Goal: Communication & Community: Answer question/provide support

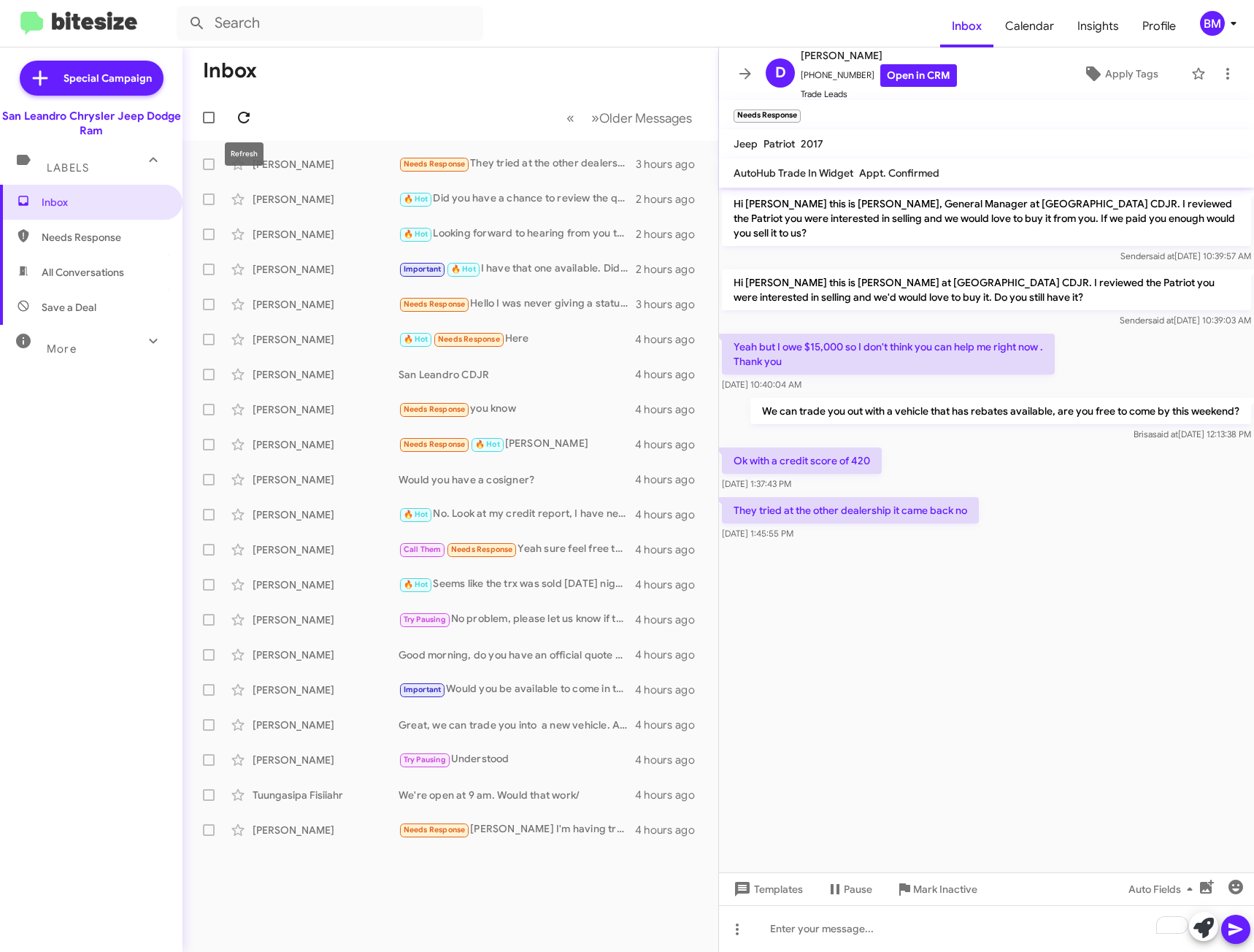
click at [243, 122] on icon at bounding box center [244, 117] width 12 height 12
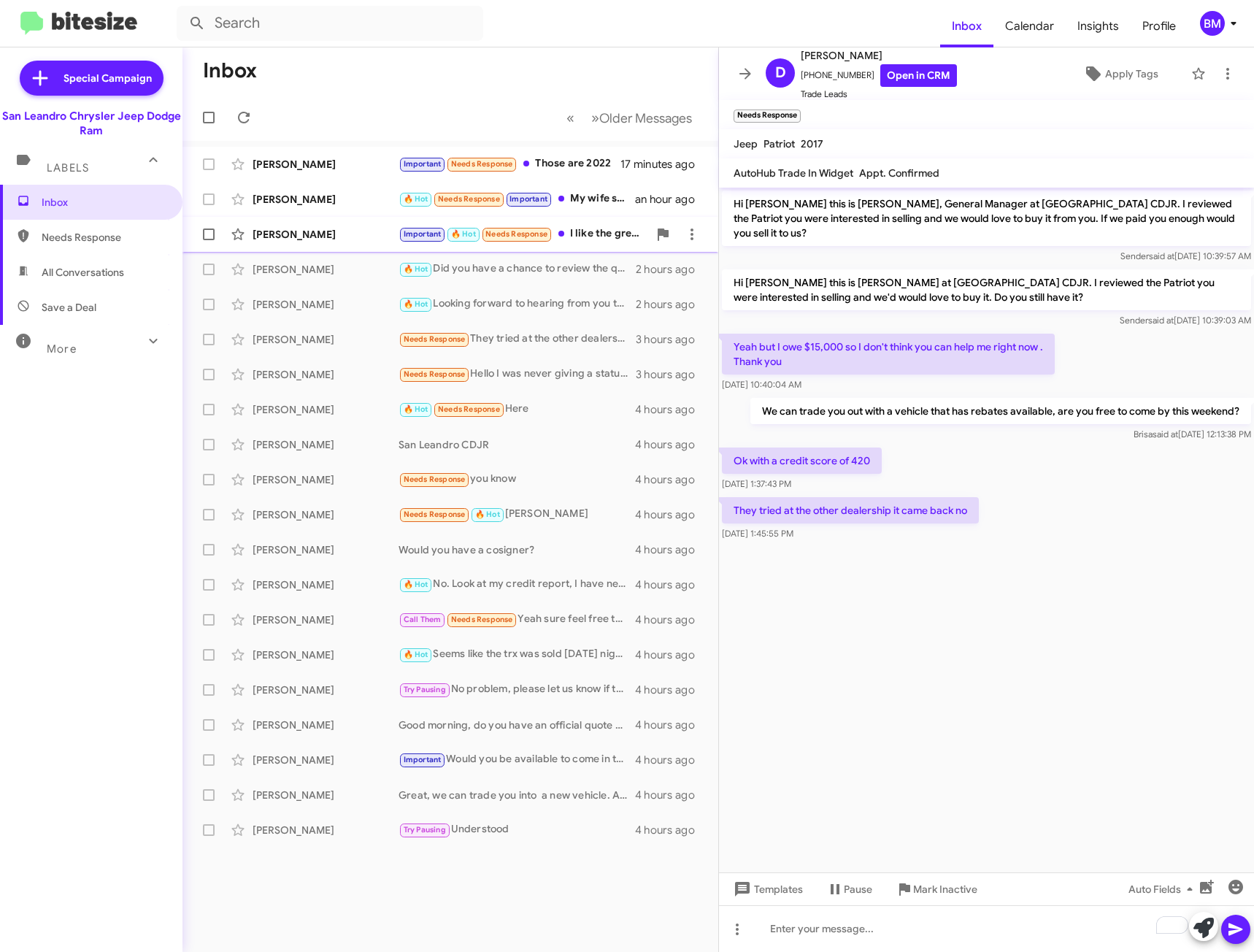
click at [619, 232] on div "Important 🔥 Hot Needs Response I like the grey more! Can you get that one down …" at bounding box center [523, 234] width 250 height 17
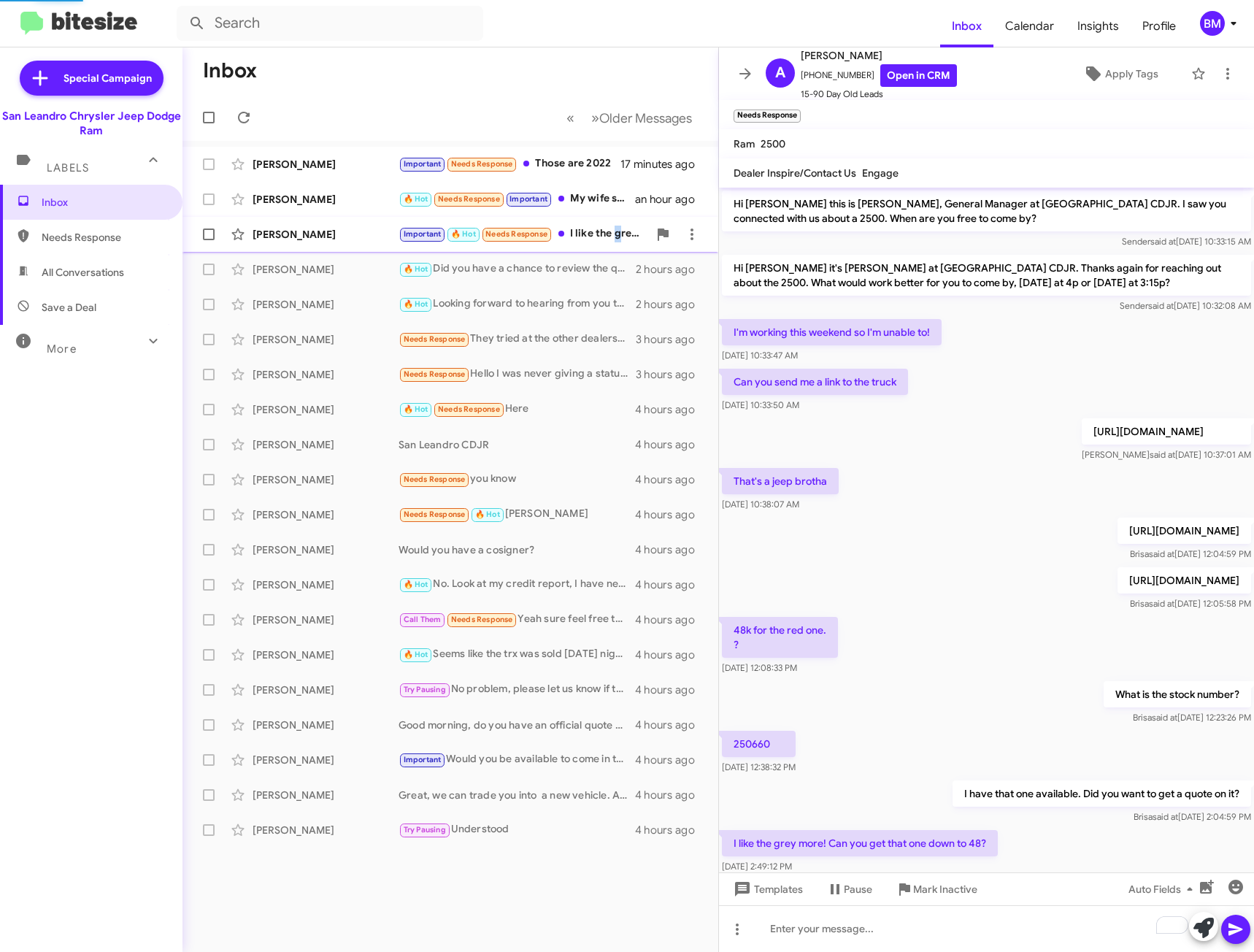
scroll to position [81, 0]
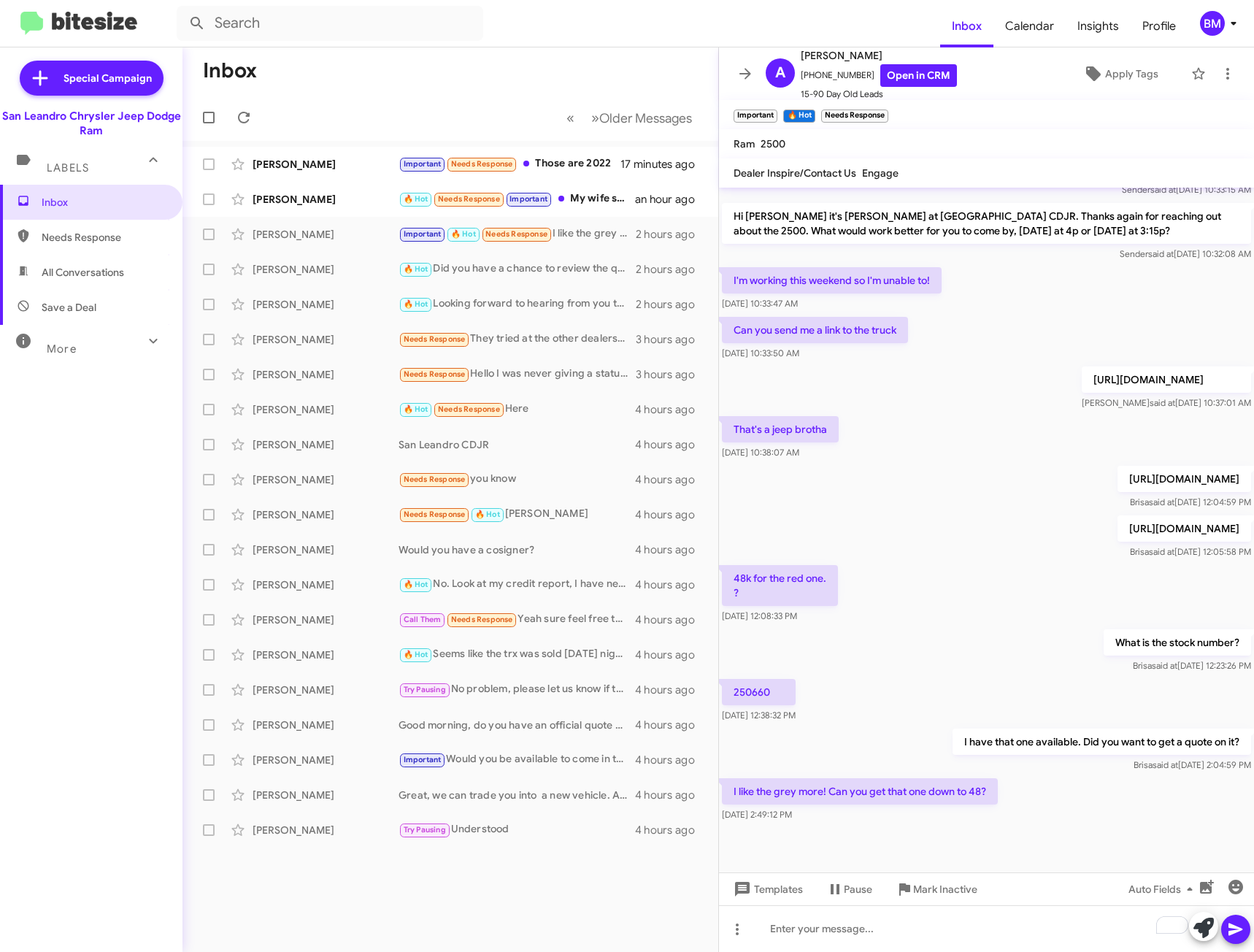
click at [1118, 465] on p "[URL][DOMAIN_NAME]" at bounding box center [1184, 479] width 133 height 26
drag, startPoint x: 1072, startPoint y: 463, endPoint x: 1079, endPoint y: 471, distance: 10.6
click at [1118, 471] on p "[URL][DOMAIN_NAME]" at bounding box center [1184, 479] width 133 height 26
click at [1118, 465] on p "[URL][DOMAIN_NAME]" at bounding box center [1184, 479] width 133 height 26
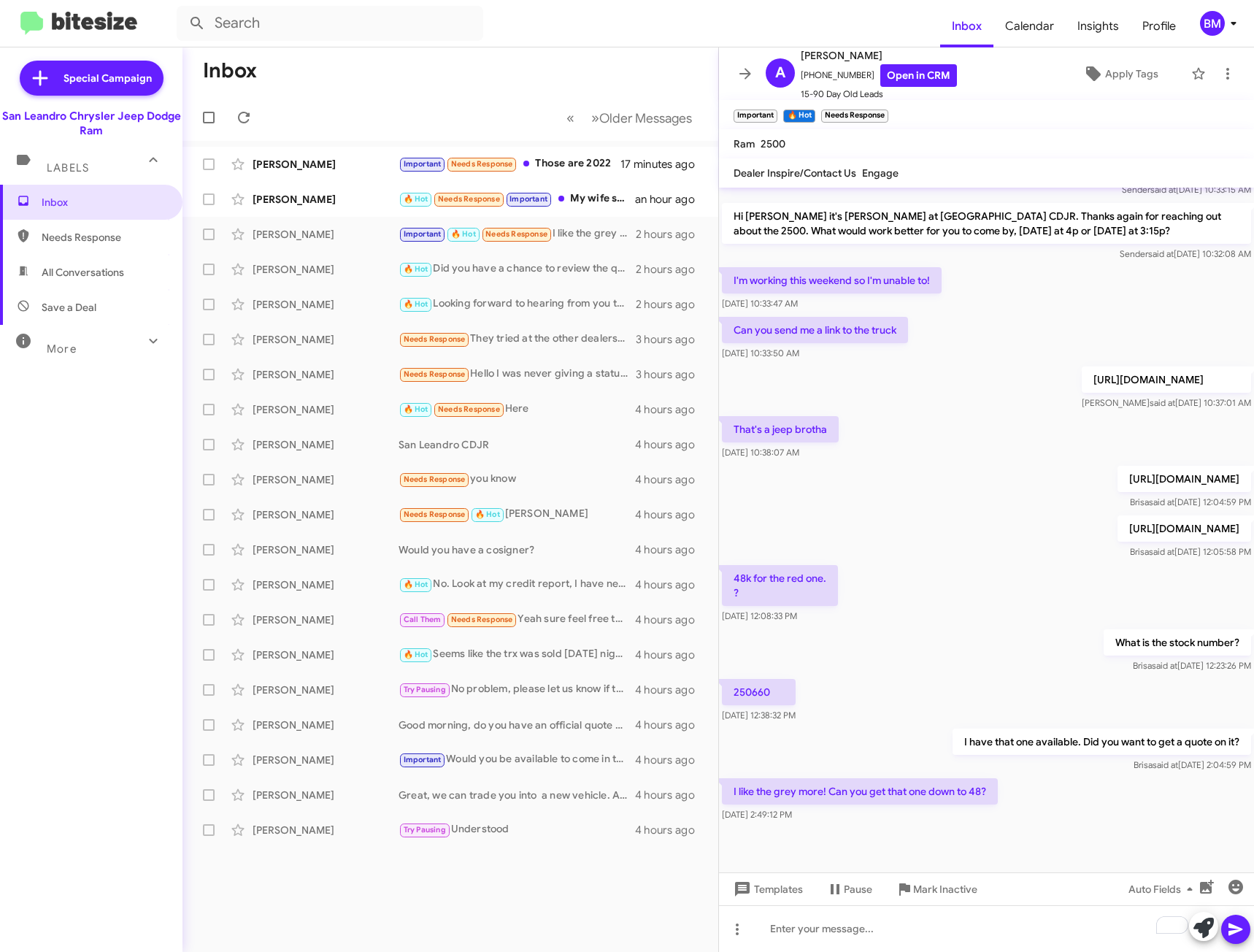
click at [1118, 465] on p "[URL][DOMAIN_NAME]" at bounding box center [1184, 479] width 133 height 26
click at [1118, 515] on p "[URL][DOMAIN_NAME]" at bounding box center [1184, 528] width 133 height 26
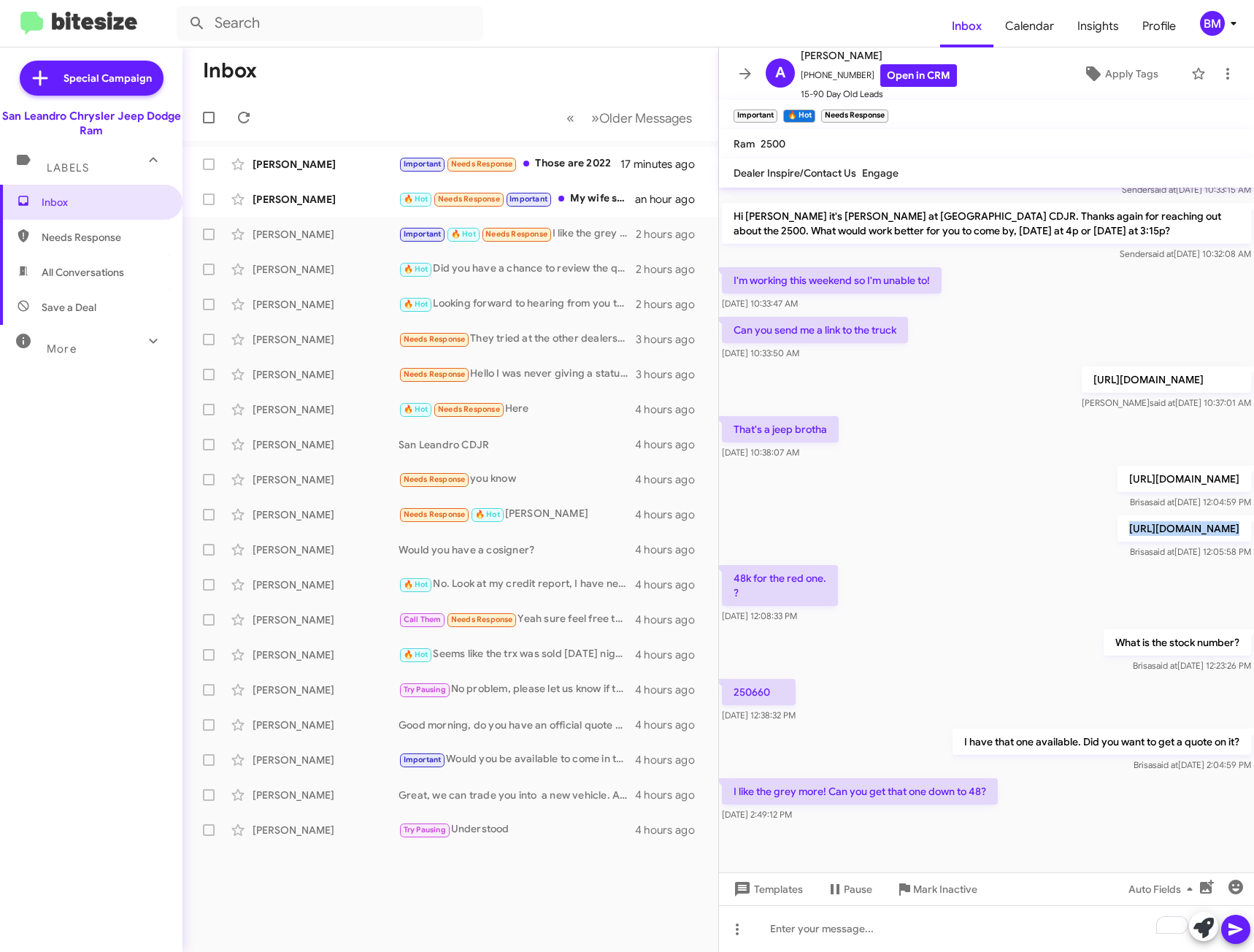
click at [1118, 515] on p "[URL][DOMAIN_NAME]" at bounding box center [1184, 528] width 133 height 26
copy p "[URL][DOMAIN_NAME]"
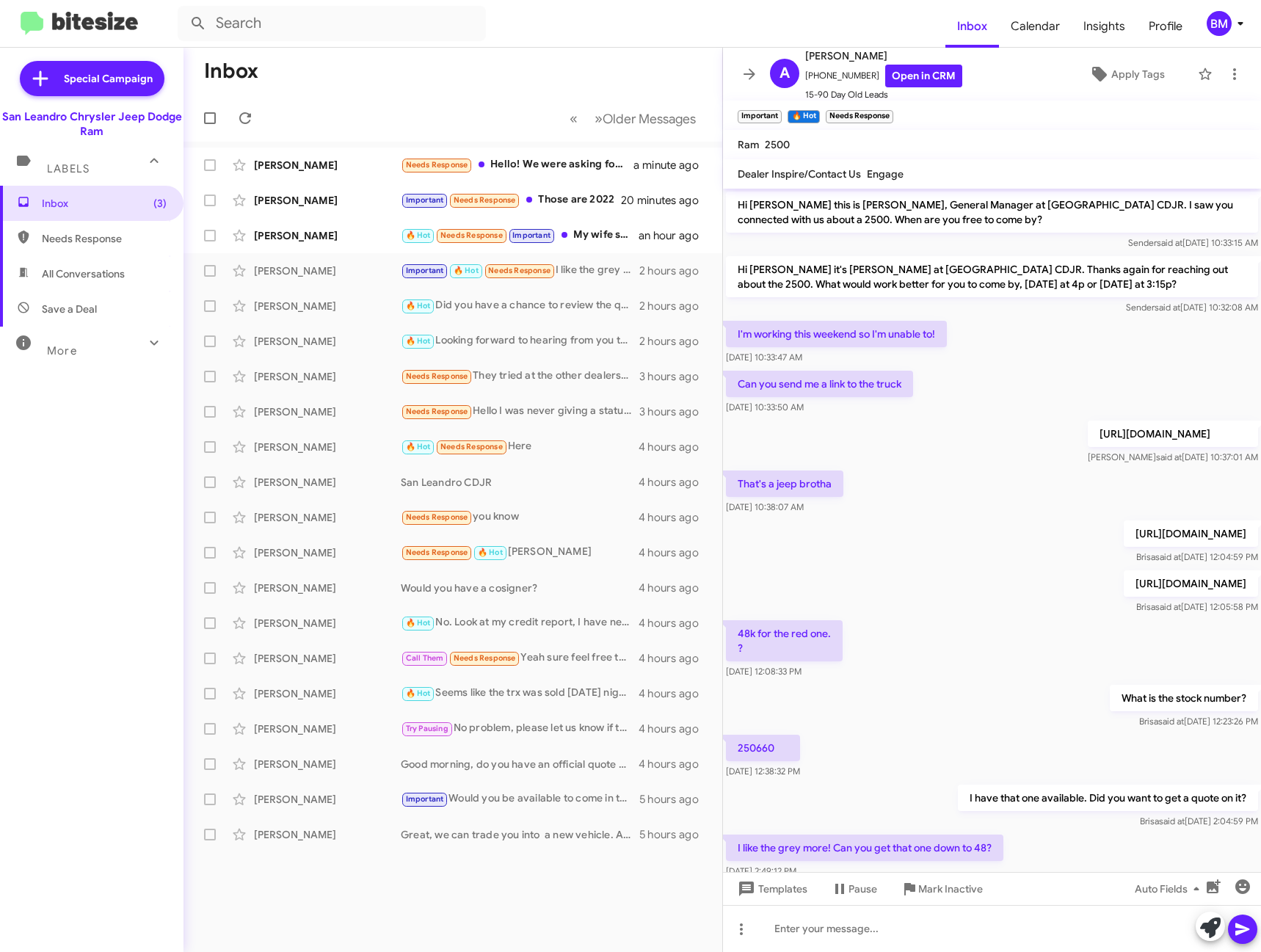
scroll to position [87, 0]
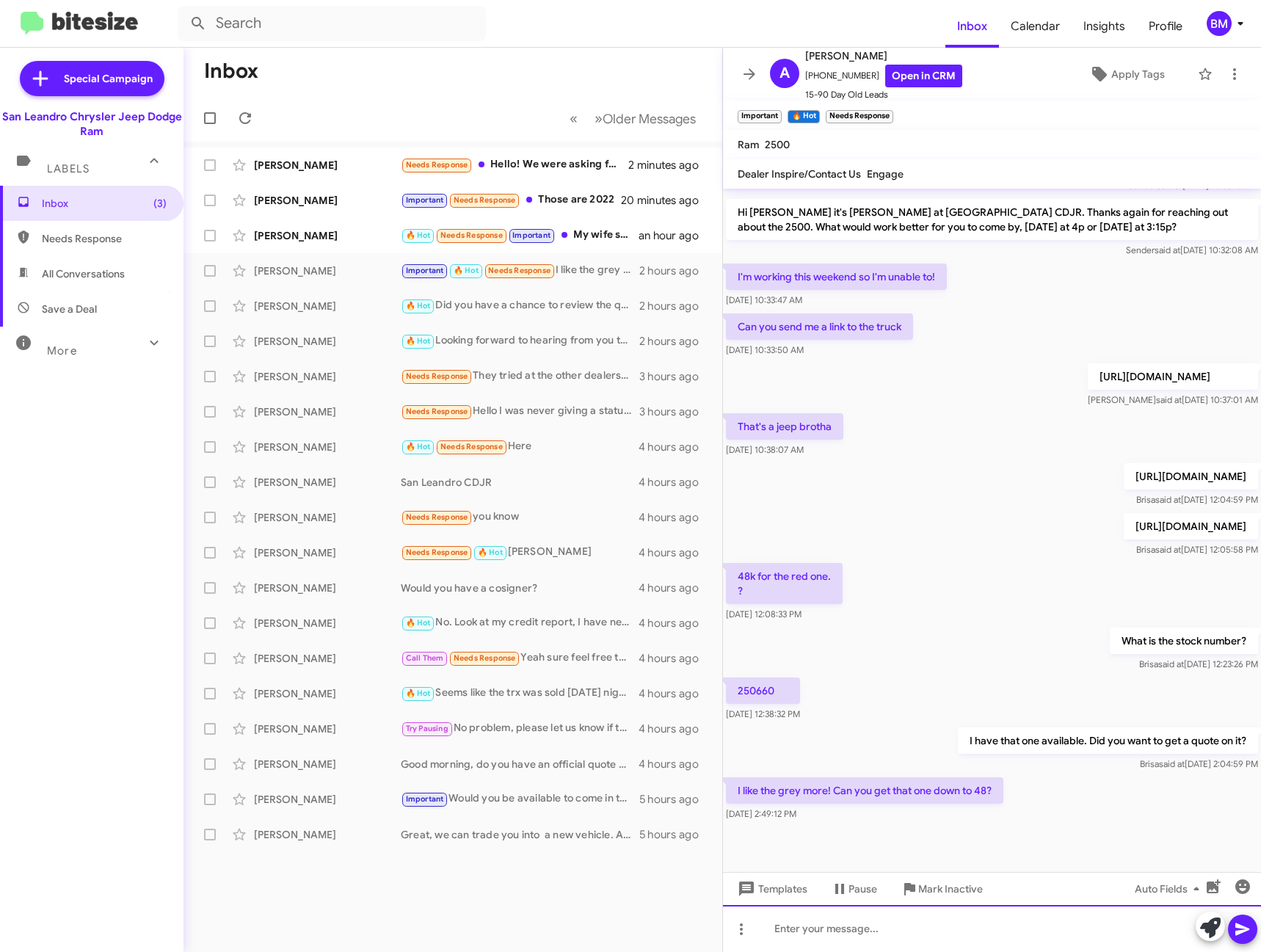
click at [870, 937] on div at bounding box center [992, 928] width 538 height 47
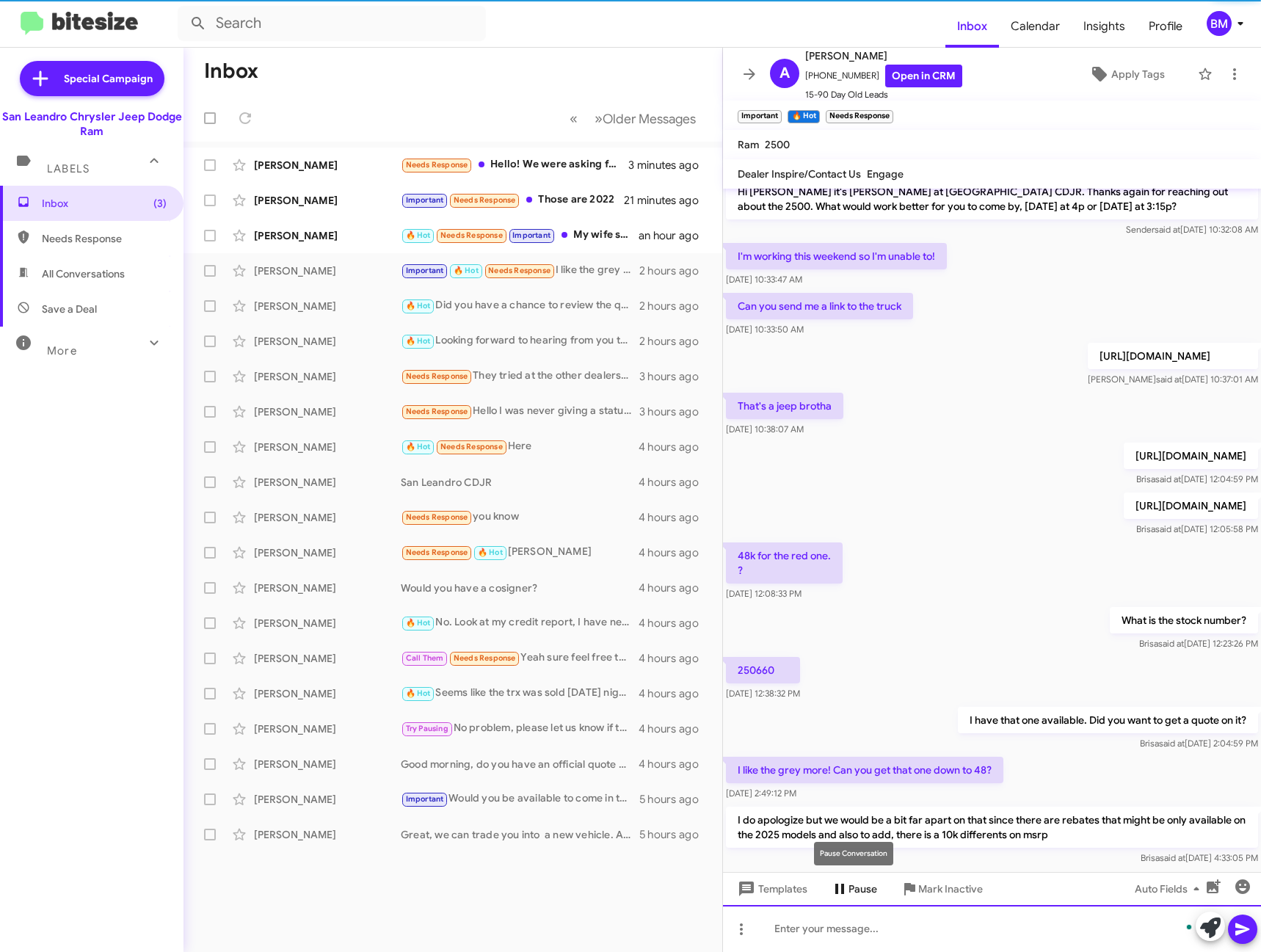
scroll to position [155, 0]
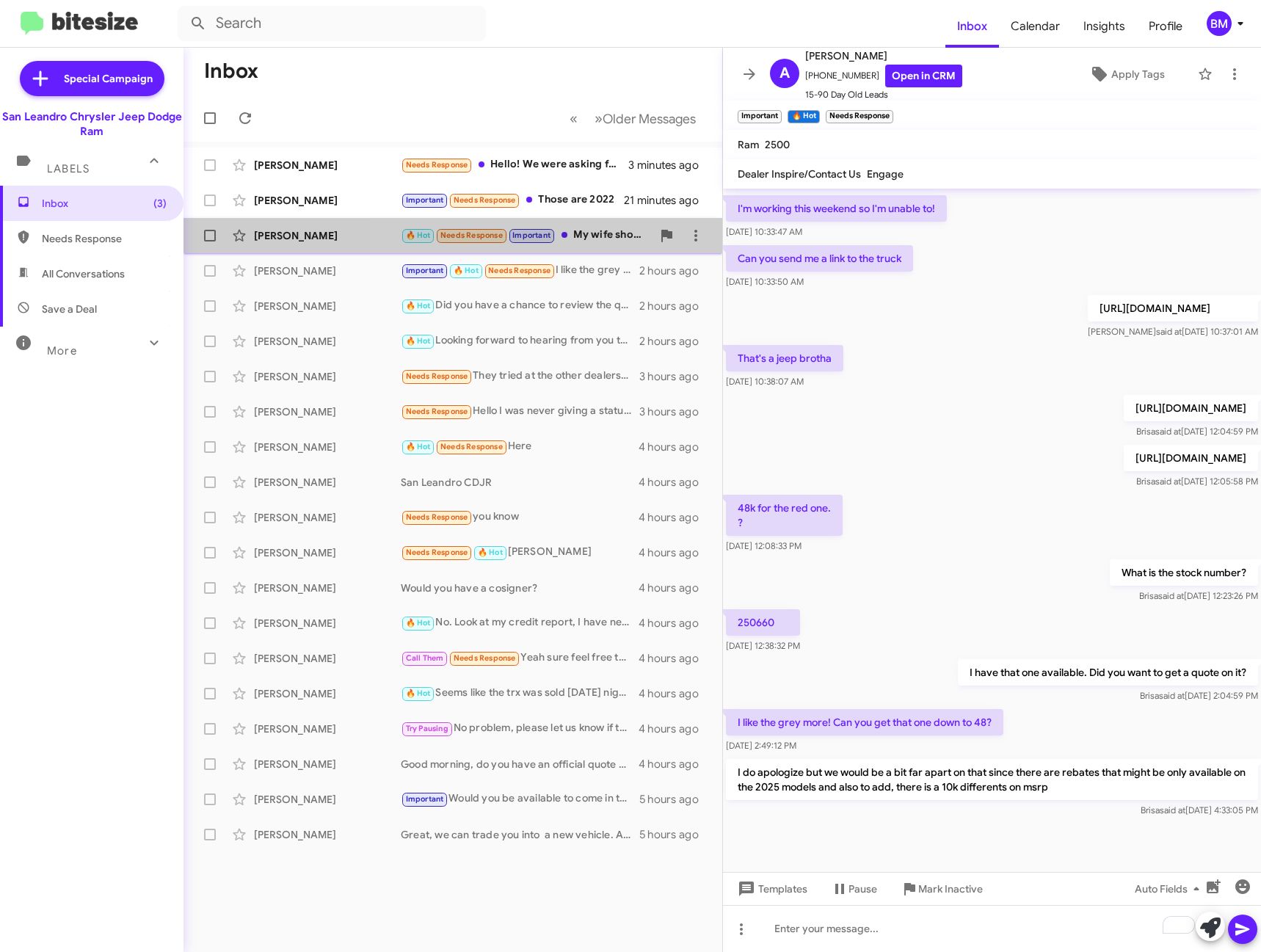
click at [576, 241] on div "🔥 Hot Needs Response Important My wife should be here in just a couple minutes." at bounding box center [526, 235] width 251 height 17
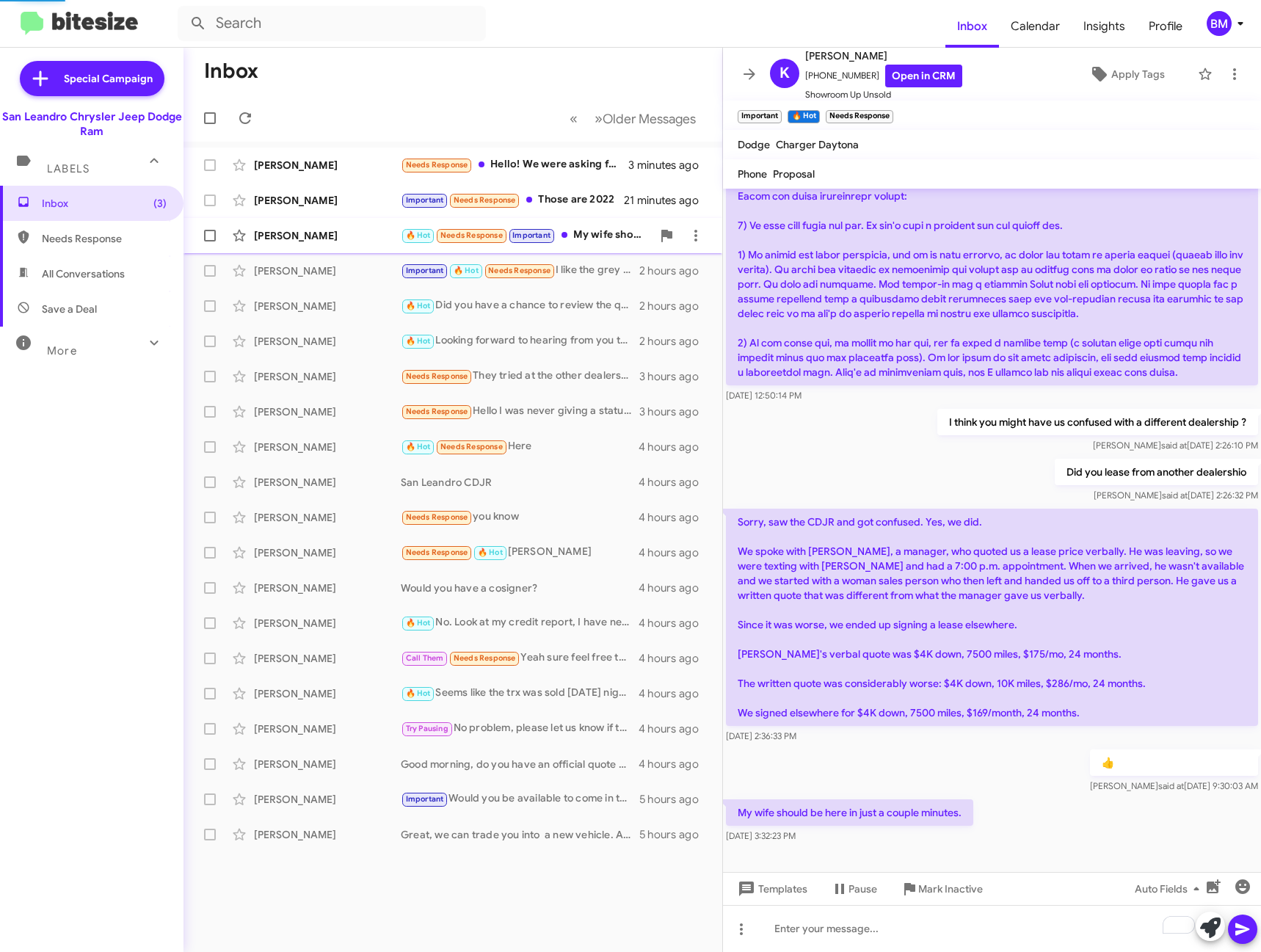
scroll to position [117, 0]
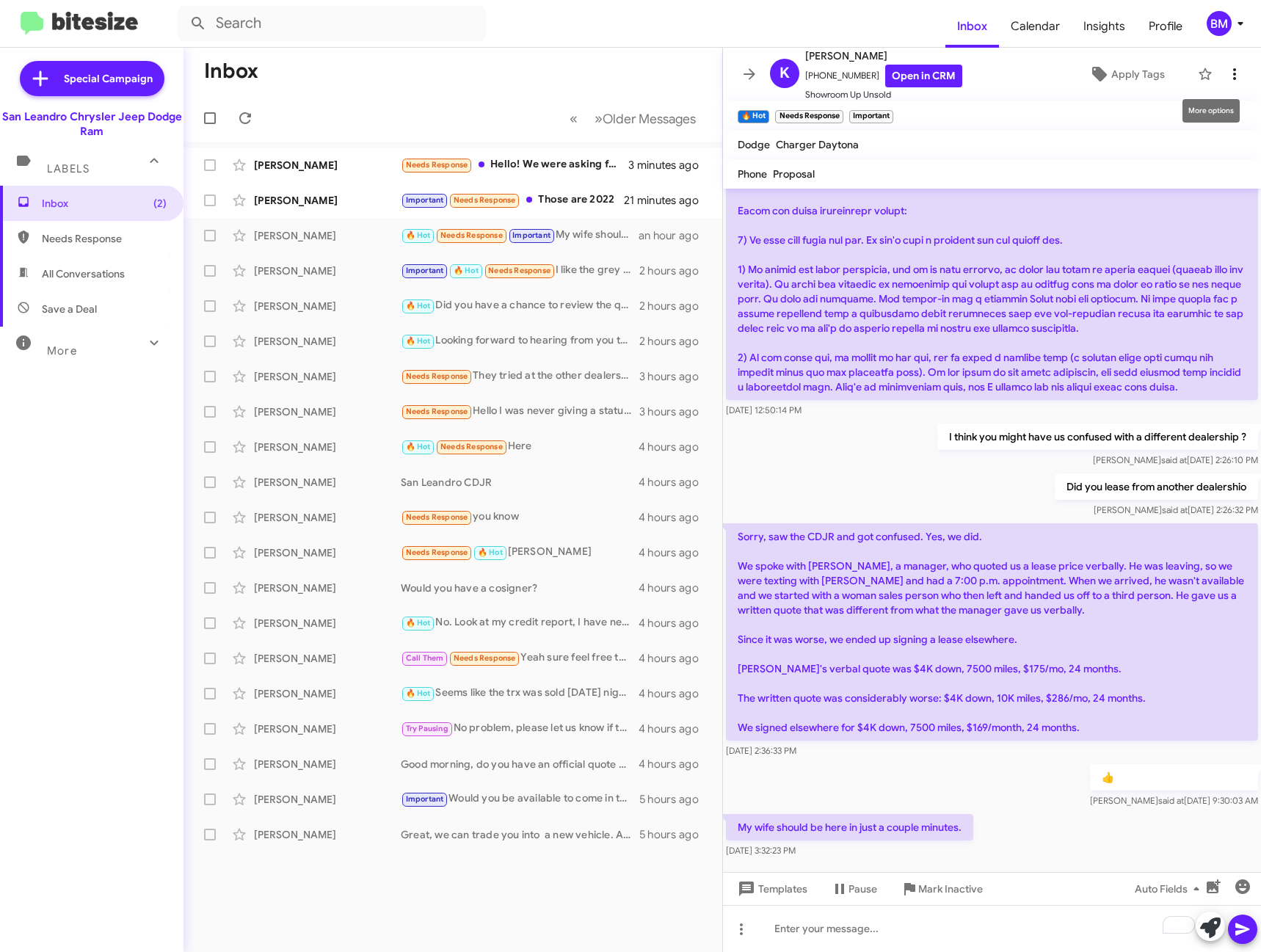
click at [1226, 72] on icon at bounding box center [1234, 74] width 18 height 18
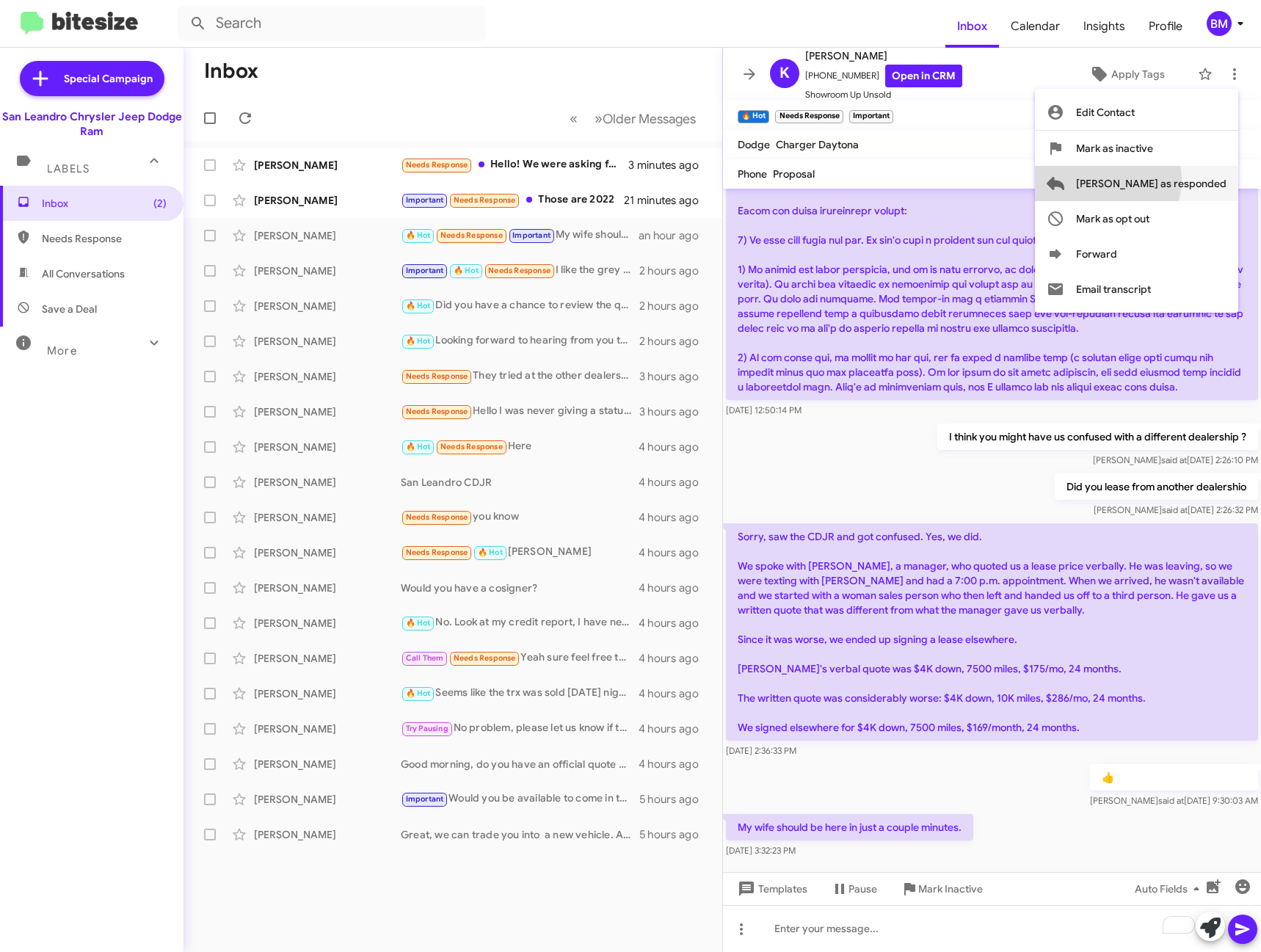
drag, startPoint x: 1166, startPoint y: 180, endPoint x: 1145, endPoint y: 186, distance: 21.8
click at [1165, 181] on span "Mark as responded" at bounding box center [1151, 183] width 150 height 35
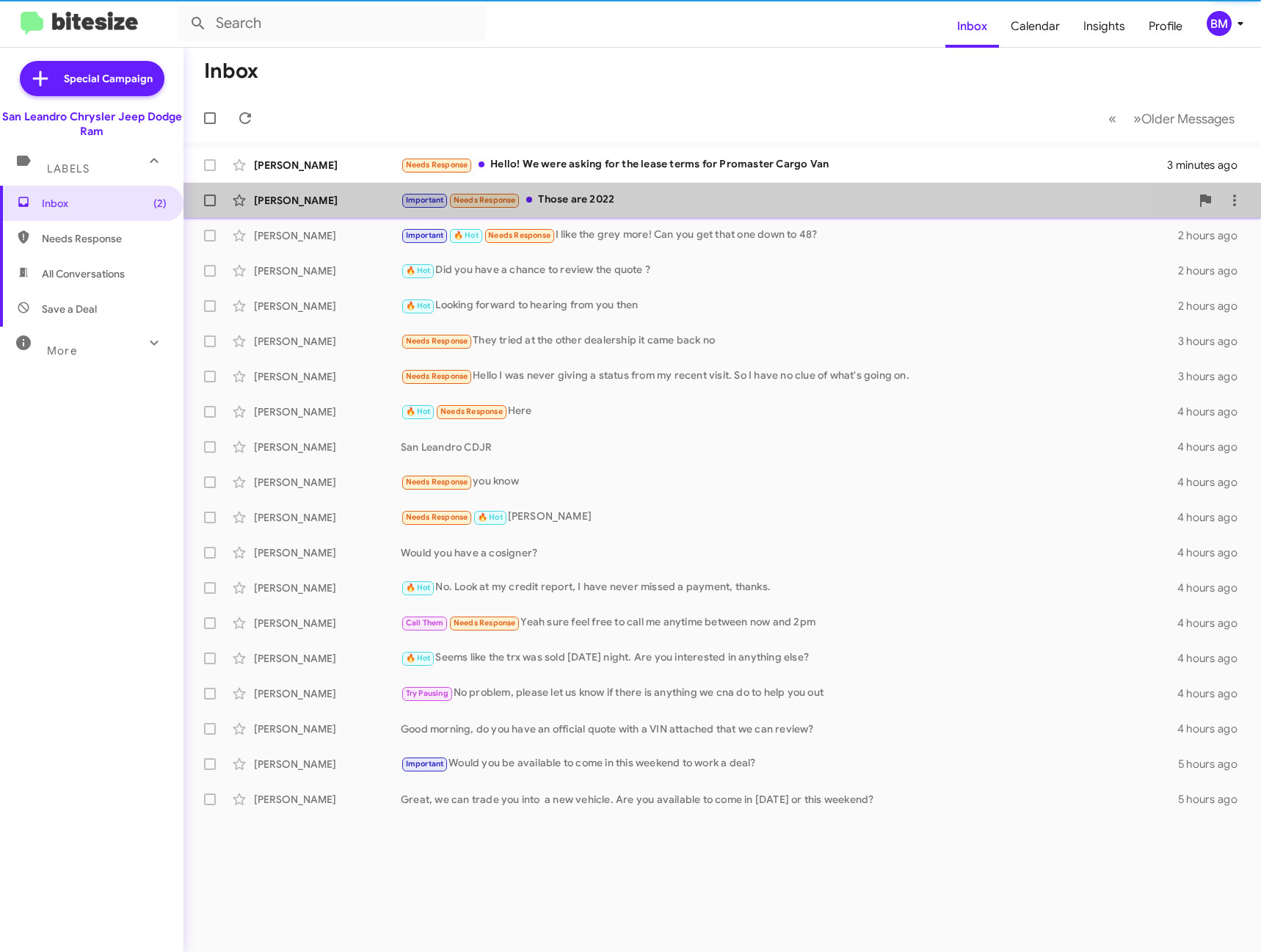
click at [553, 195] on div "Important Needs Response Those are 2022" at bounding box center [796, 200] width 790 height 17
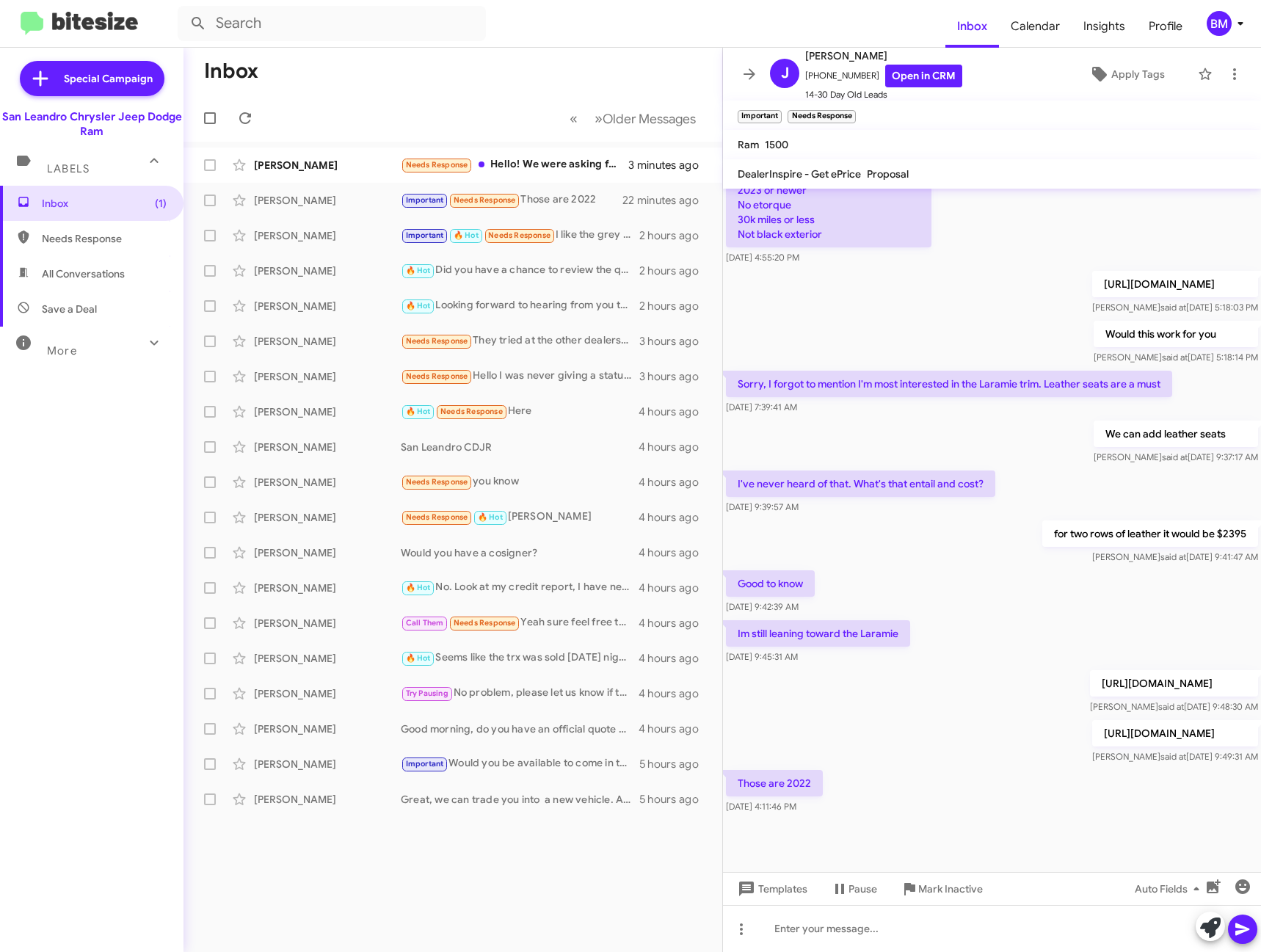
scroll to position [267, 0]
click at [575, 158] on div "Needs Response Hello! We were asking for the lease terms for Promaster Cargo Van" at bounding box center [526, 164] width 251 height 17
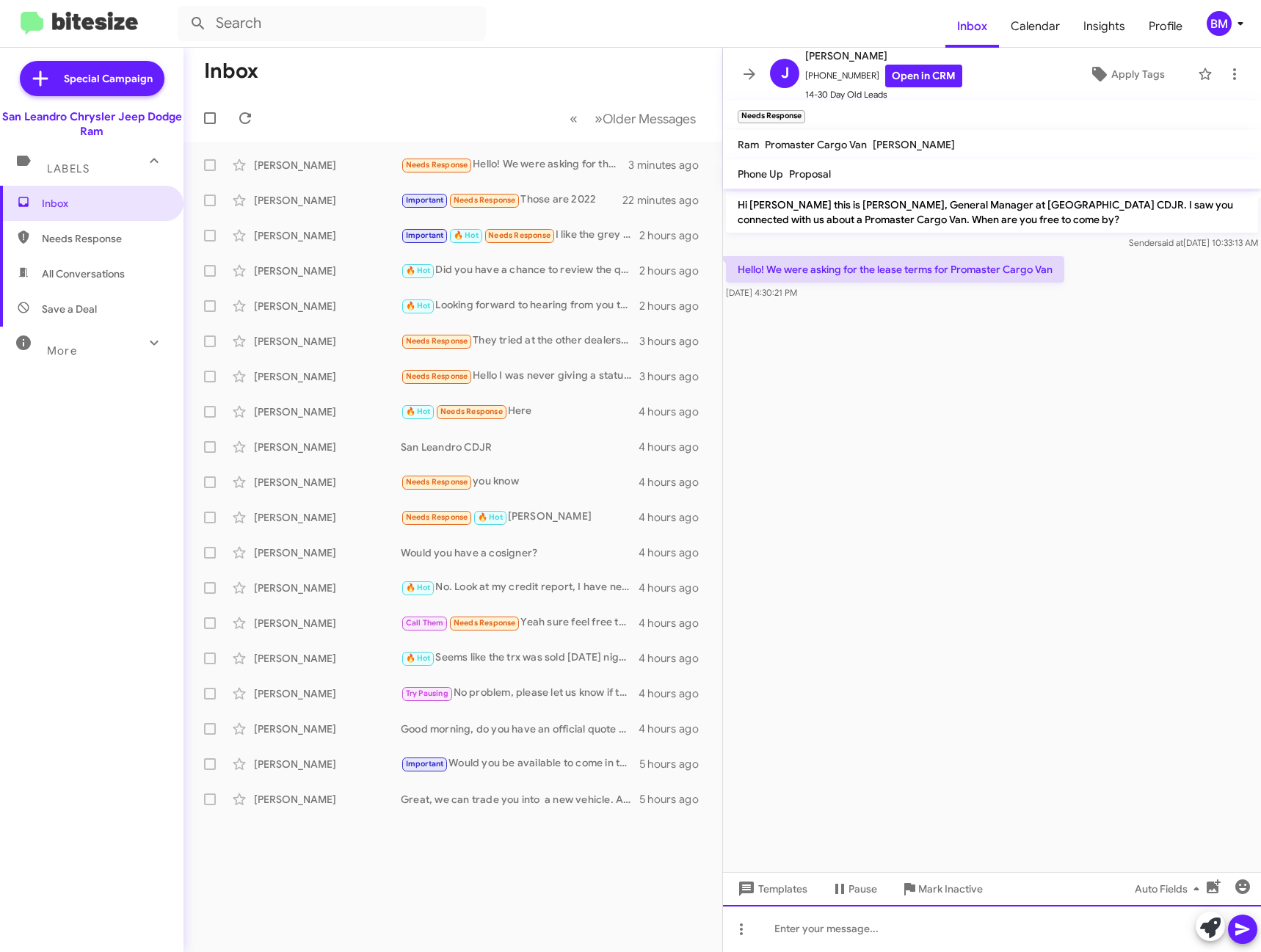
click at [836, 935] on div at bounding box center [992, 928] width 538 height 47
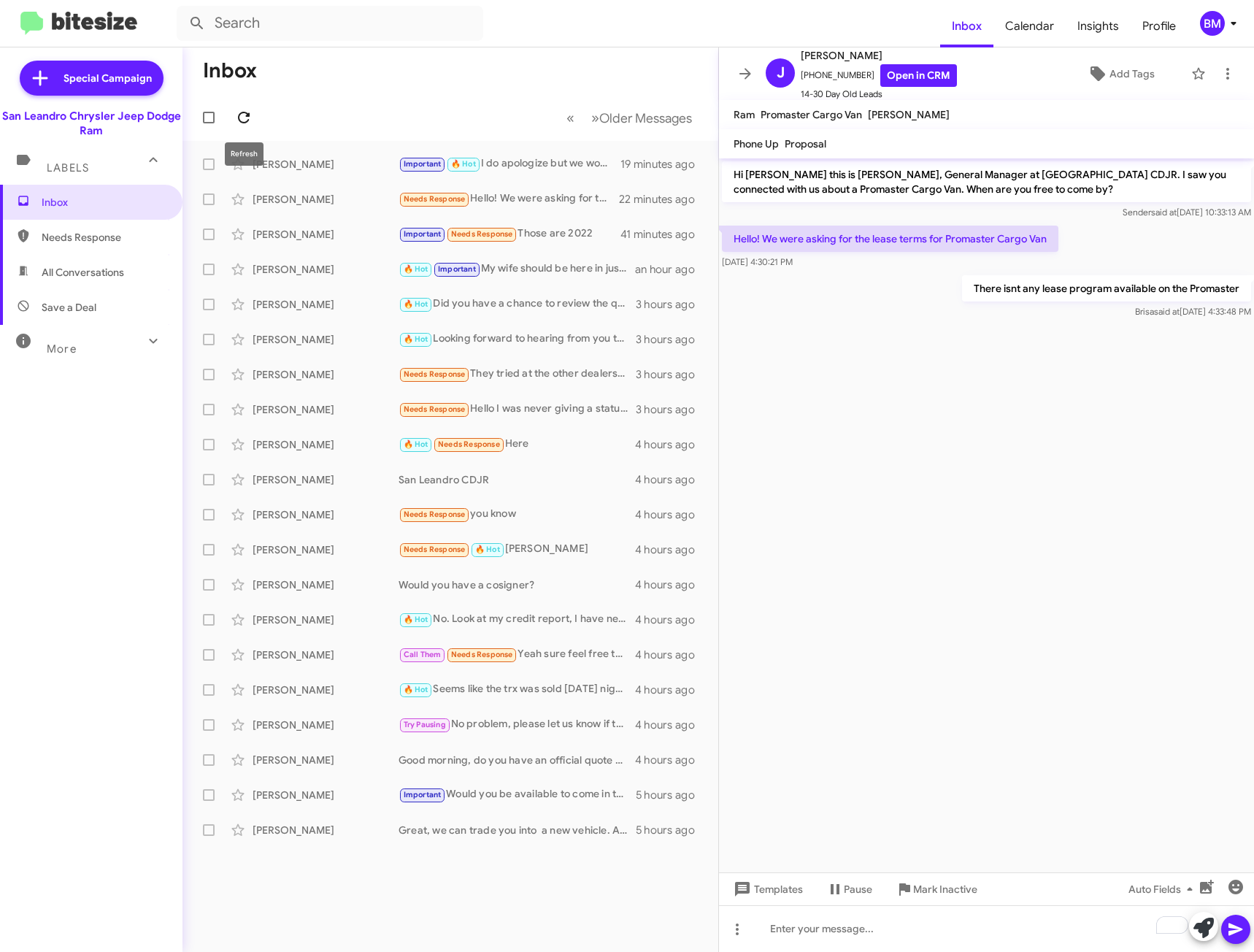
click at [241, 117] on icon at bounding box center [244, 117] width 18 height 18
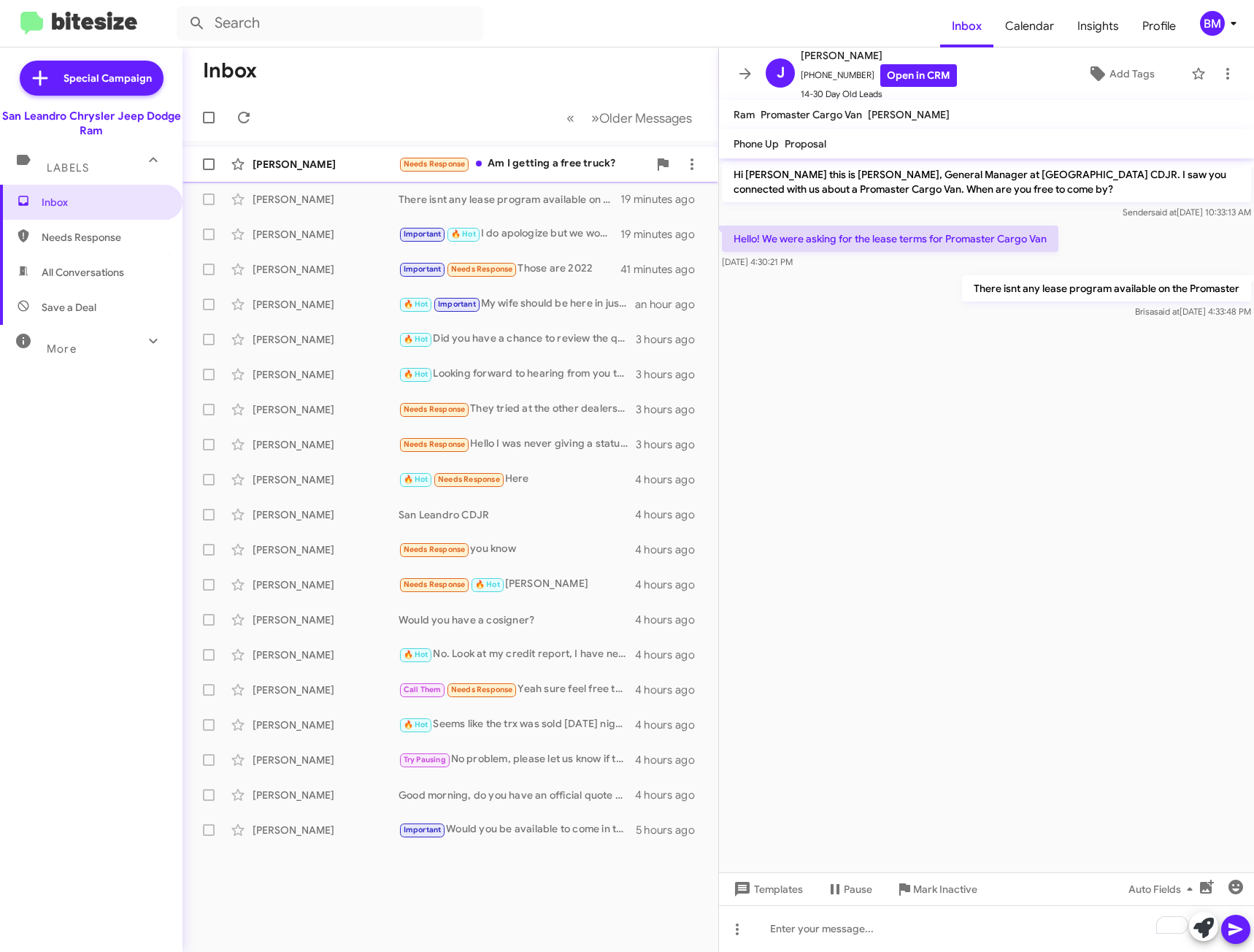
click at [525, 159] on div "Needs Response Am I getting a free truck?" at bounding box center [523, 163] width 250 height 17
